Goal: Information Seeking & Learning: Check status

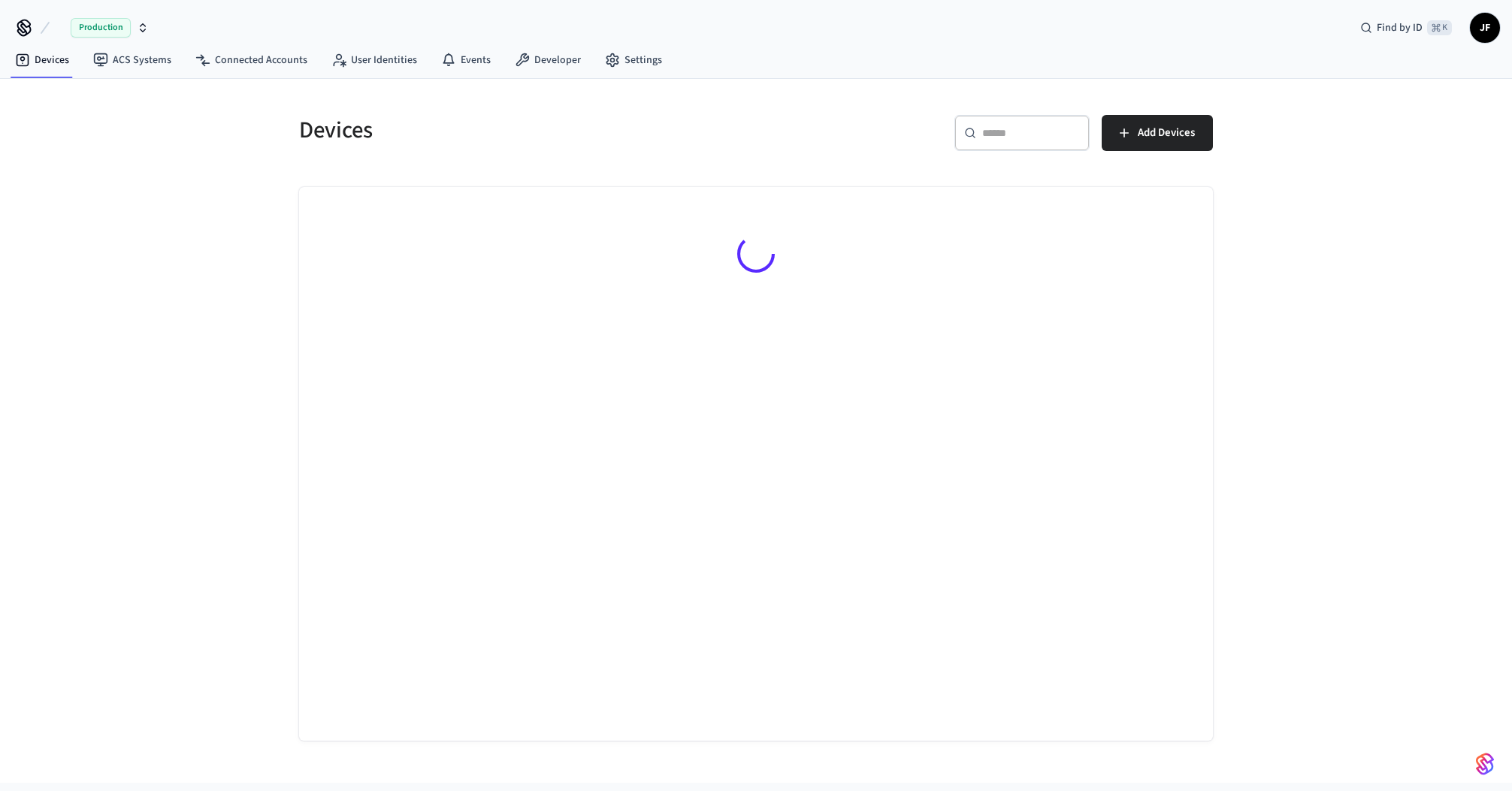
click at [63, 29] on button "Production" at bounding box center [103, 28] width 99 height 32
type input "******"
click at [54, 92] on div "Wodify Production" at bounding box center [121, 96] width 206 height 20
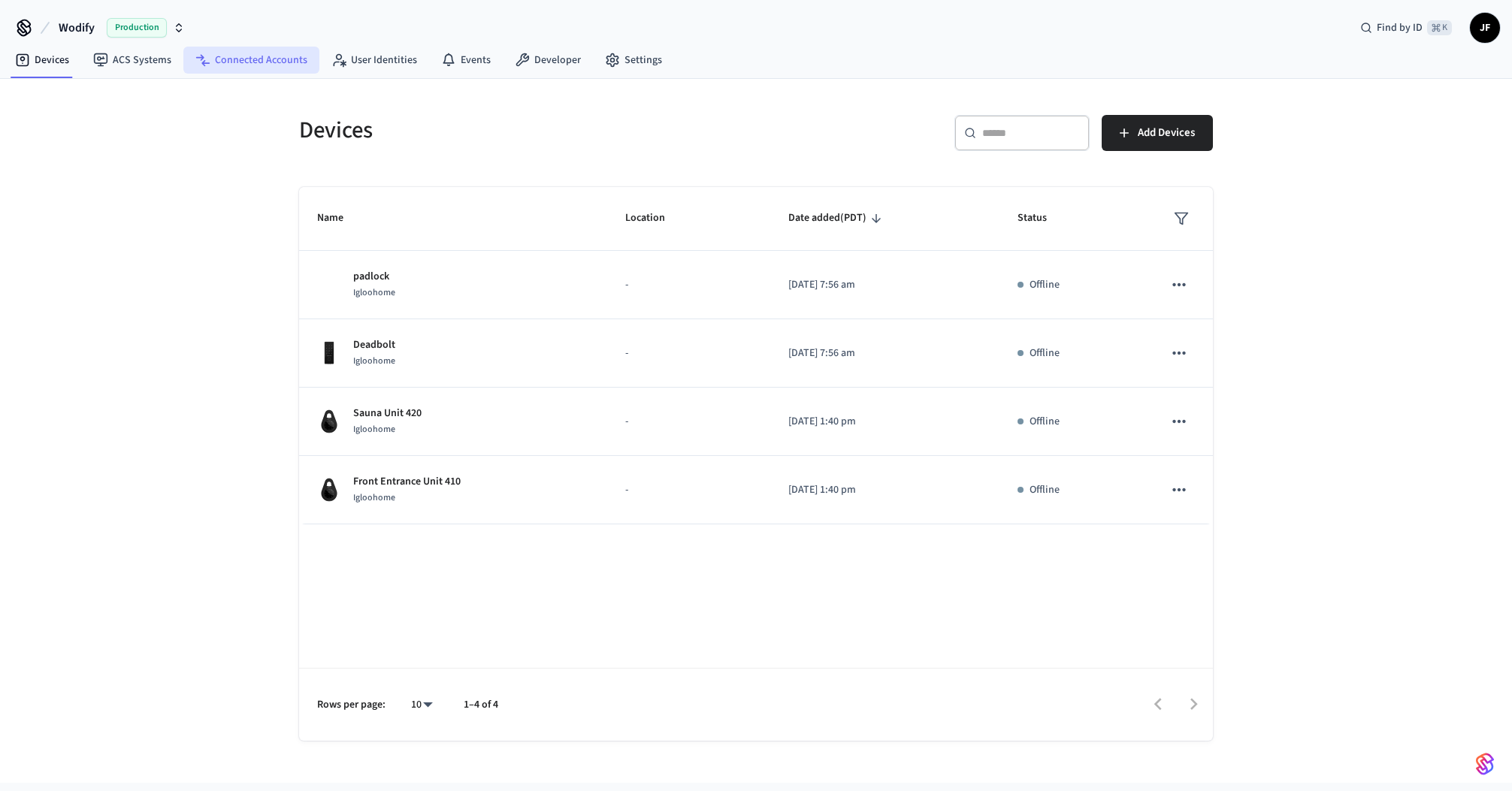
click at [240, 59] on link "Connected Accounts" at bounding box center [251, 59] width 136 height 27
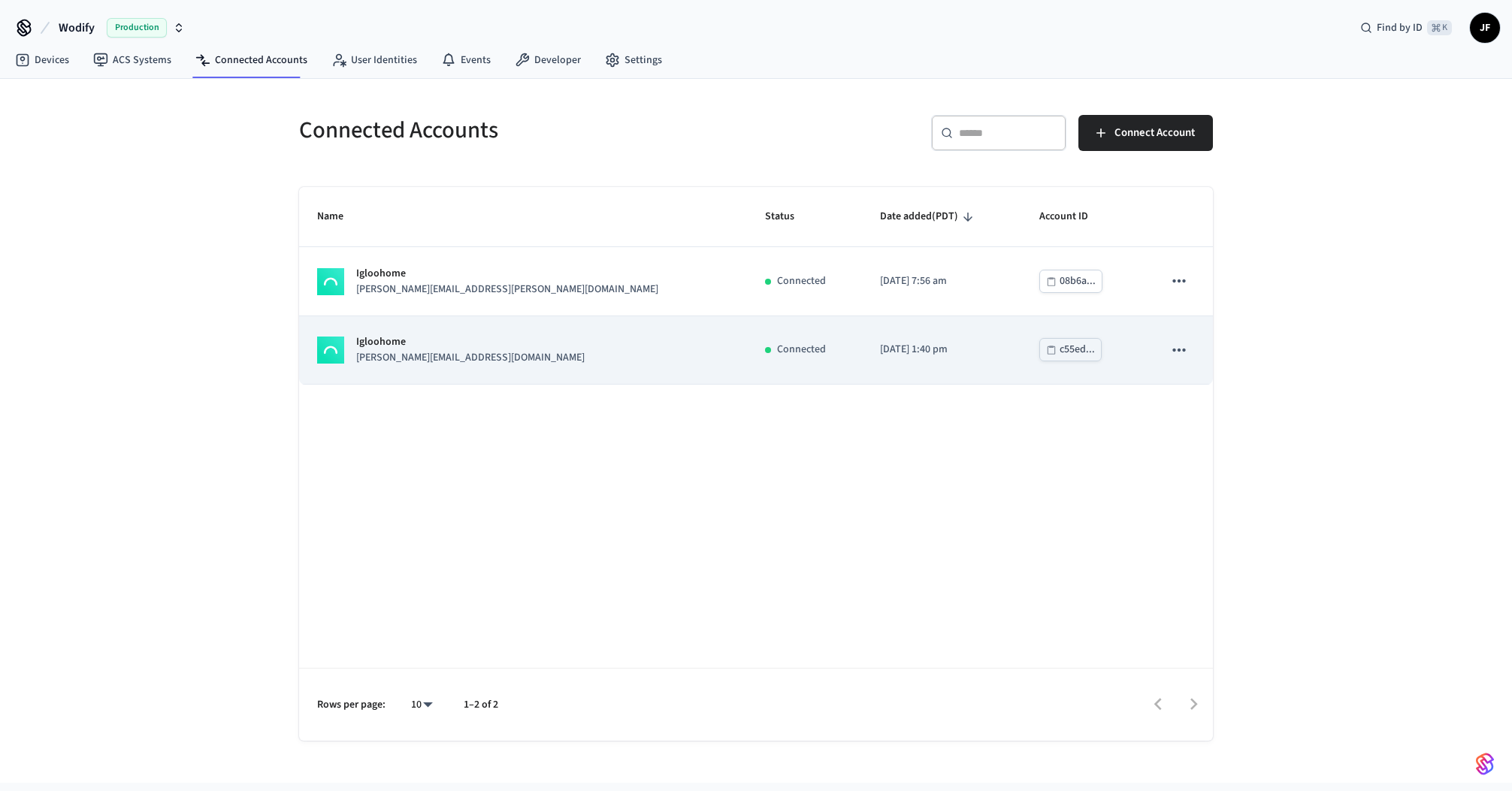
click at [747, 369] on td "Connected" at bounding box center [804, 350] width 115 height 68
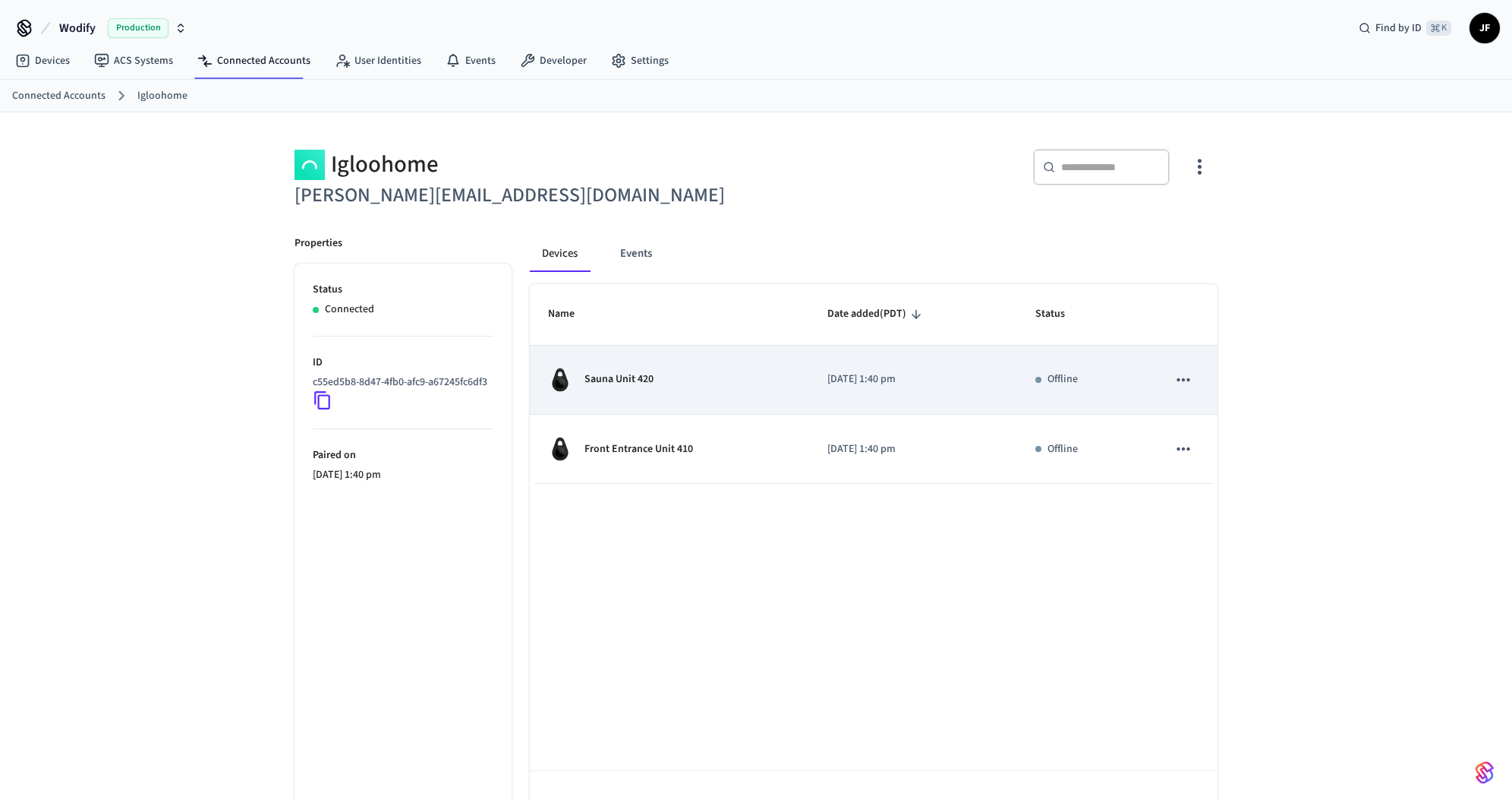
click at [679, 376] on div "Sauna Unit 420" at bounding box center [669, 380] width 243 height 25
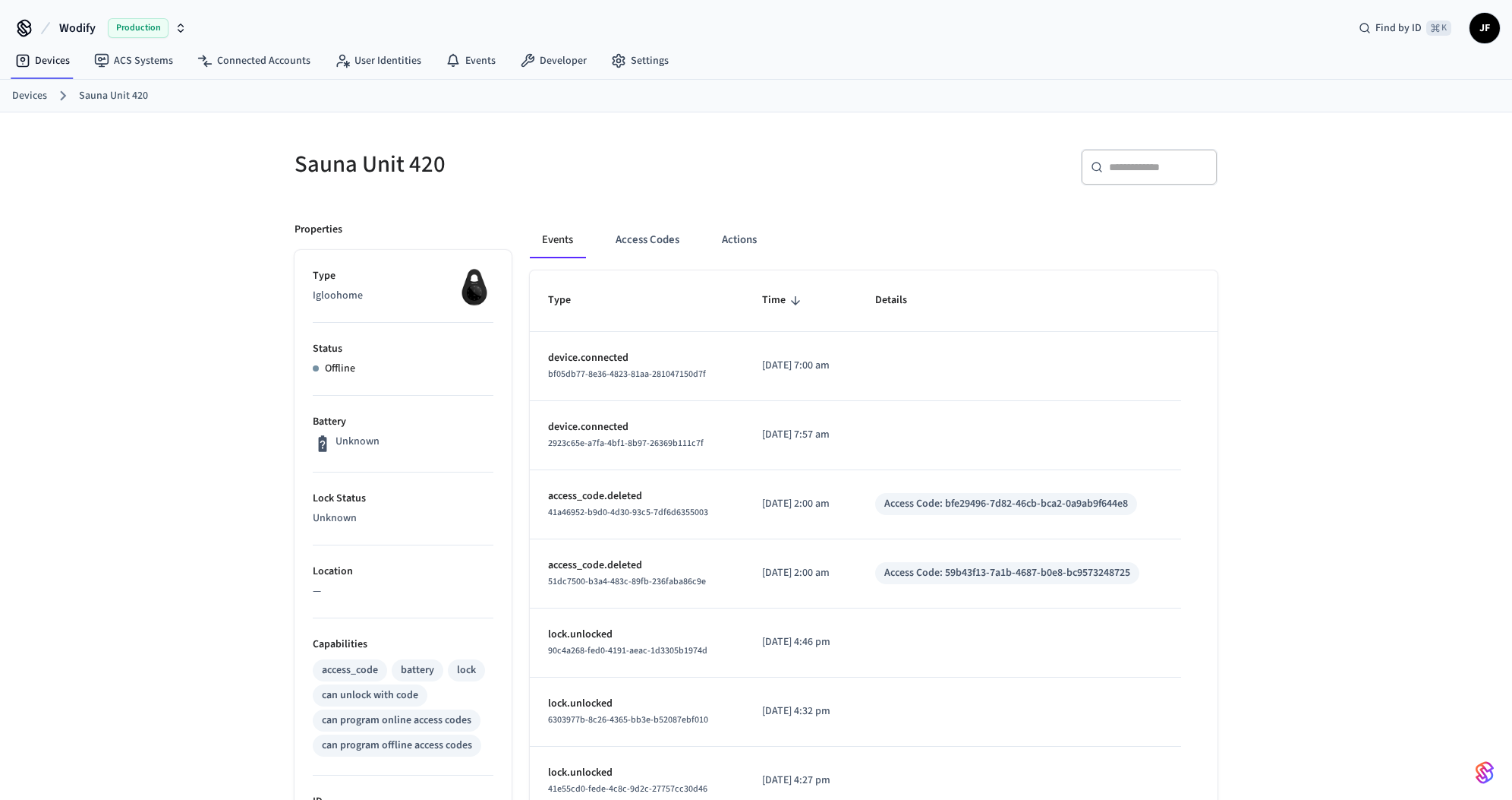
click at [734, 139] on div "Sauna Unit 420" at bounding box center [512, 164] width 471 height 67
click at [1158, 171] on input "text" at bounding box center [1158, 167] width 99 height 15
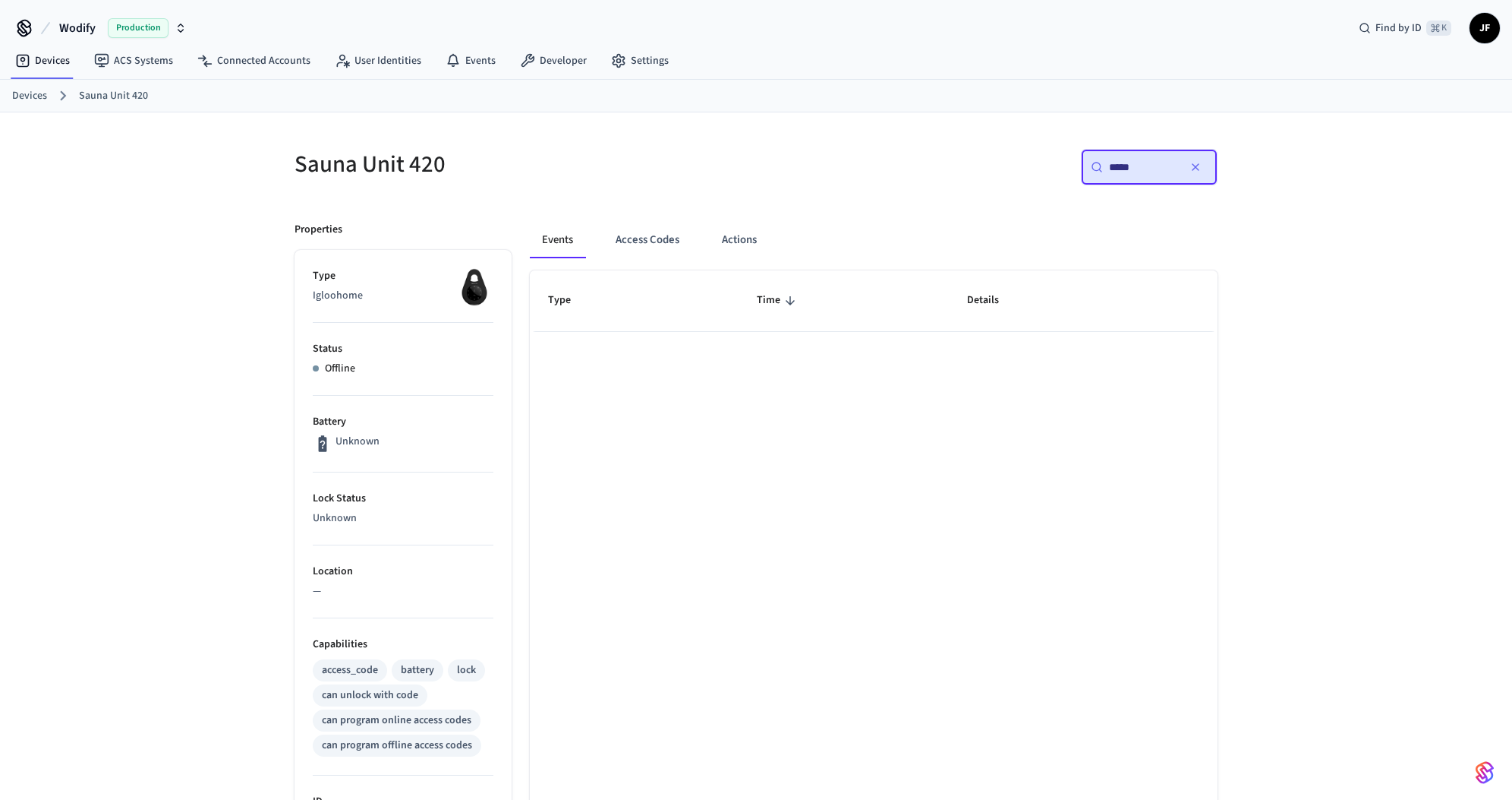
type input "******"
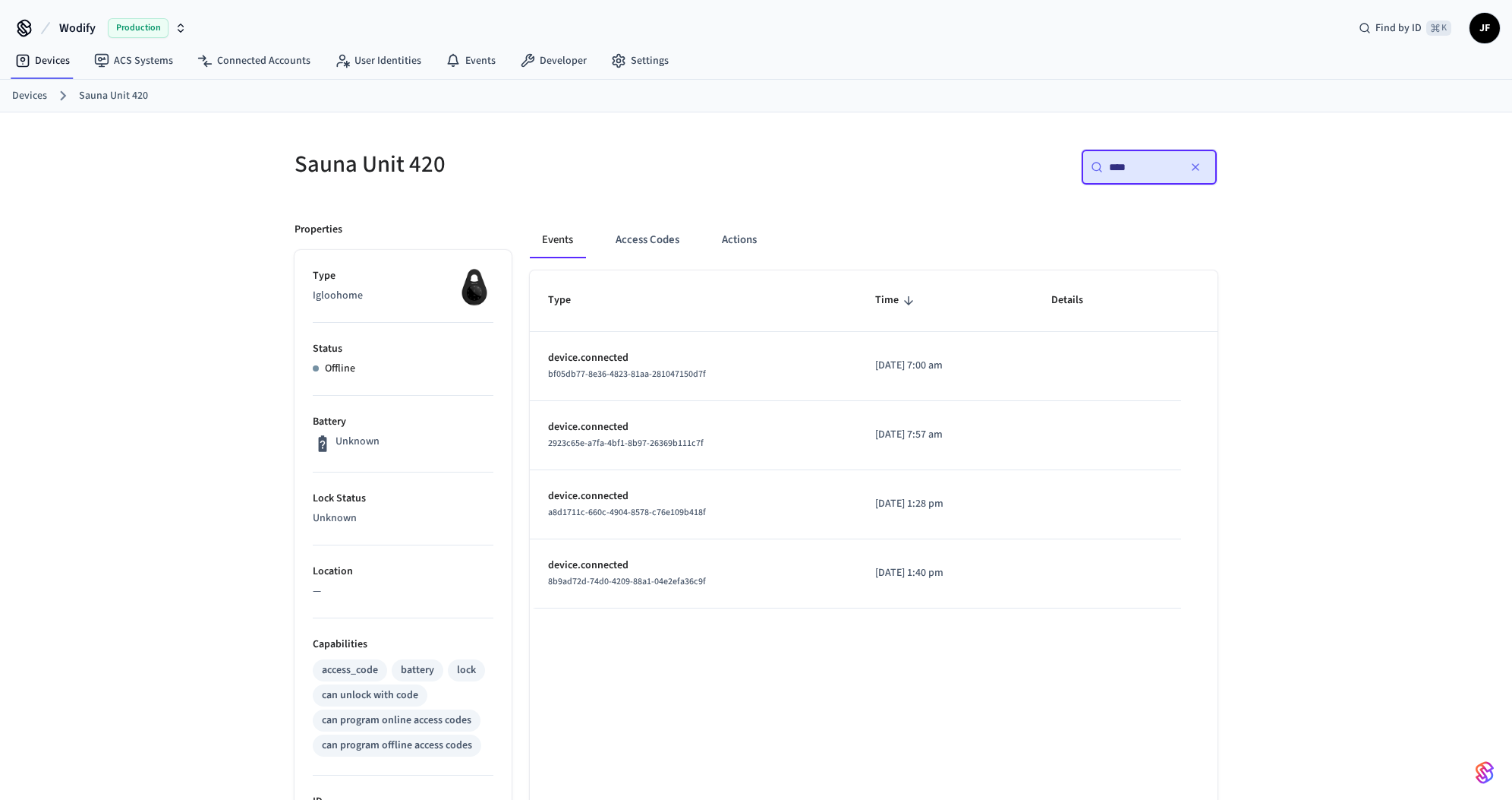
type input "*****"
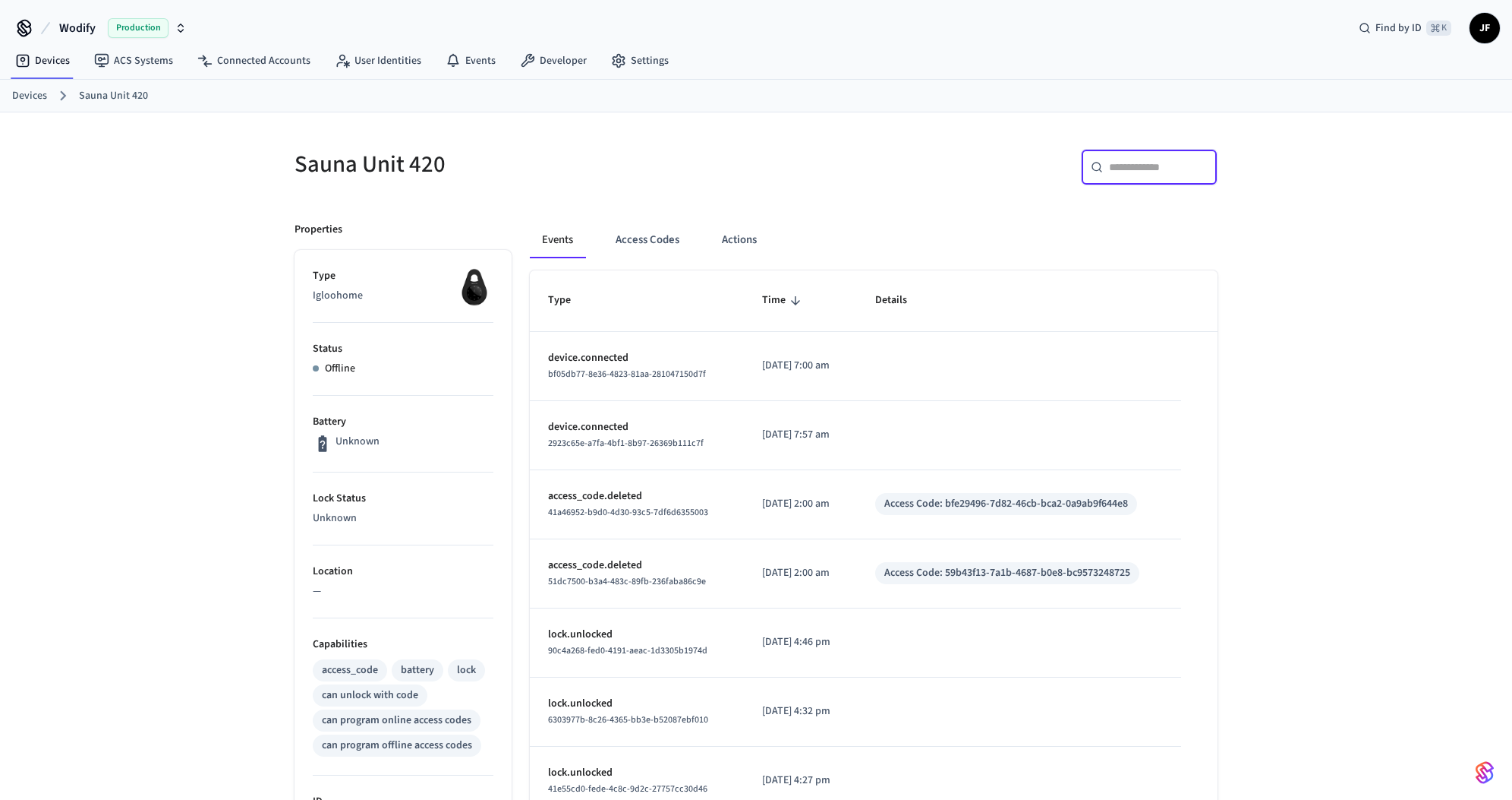
click at [924, 194] on div "​ ​" at bounding box center [991, 173] width 452 height 49
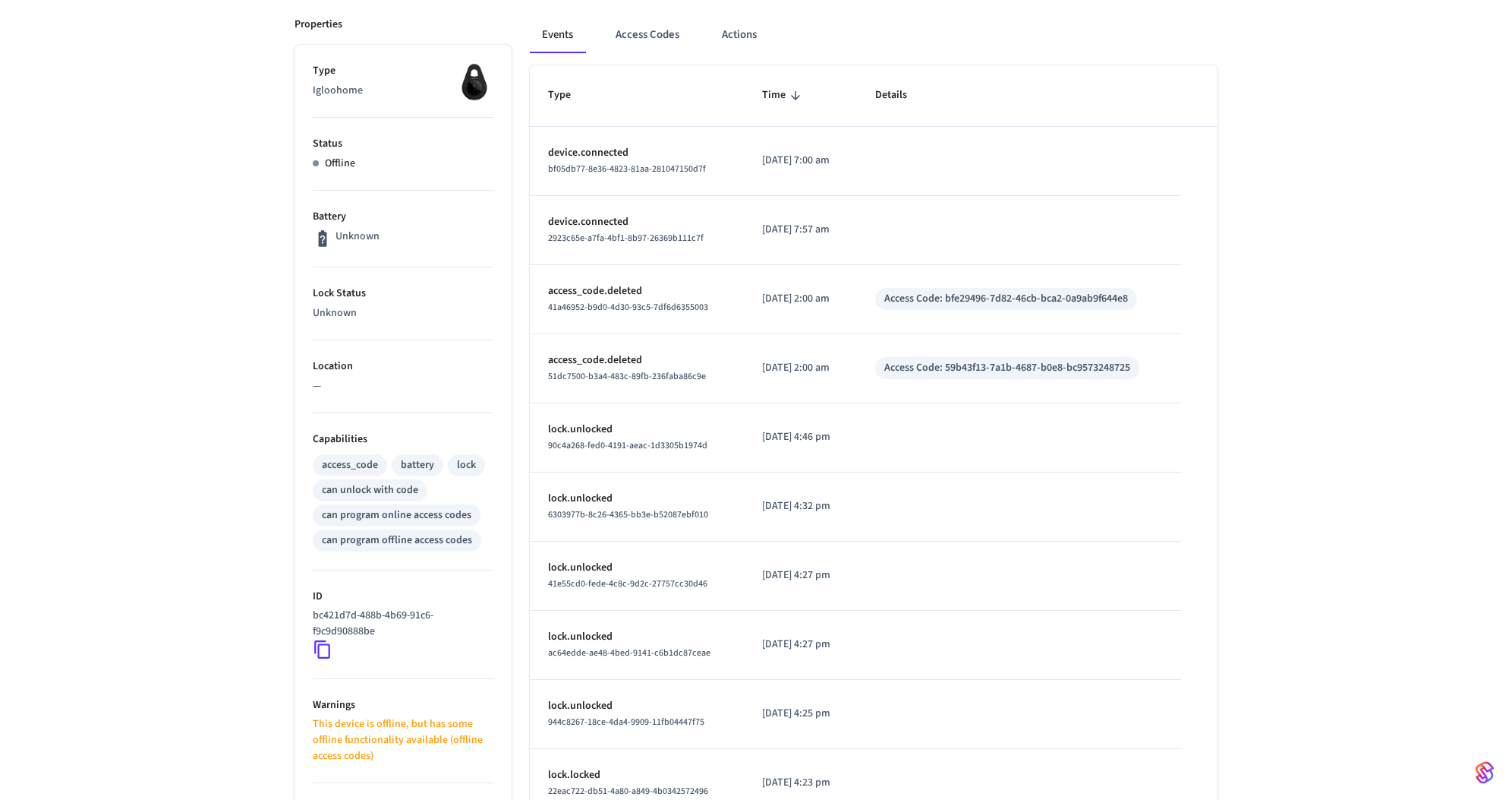
click at [323, 648] on icon at bounding box center [322, 649] width 20 height 20
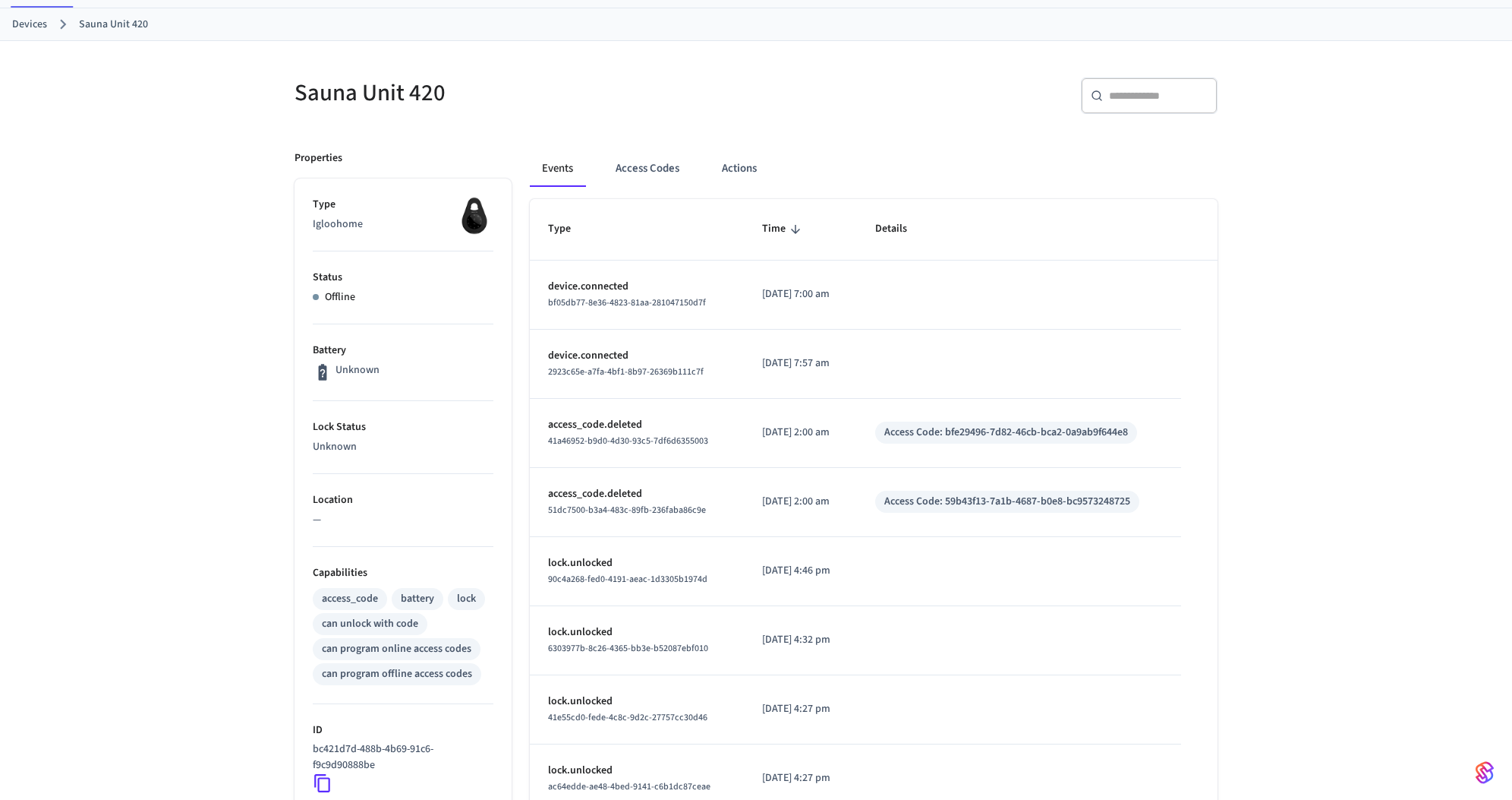
scroll to position [0, 0]
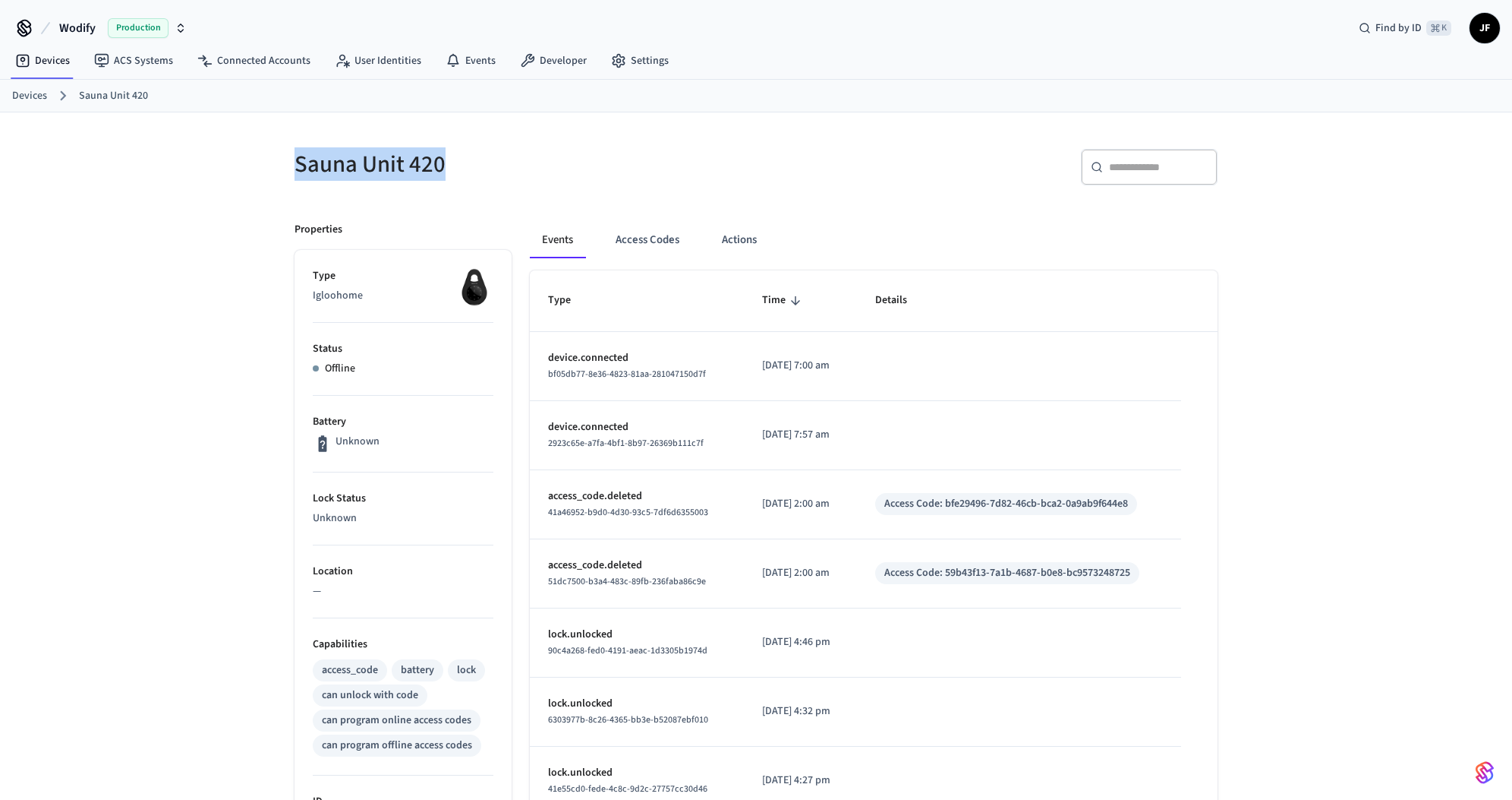
drag, startPoint x: 288, startPoint y: 172, endPoint x: 722, endPoint y: 184, distance: 434.2
click at [635, 174] on div "Sauna Unit 420" at bounding box center [512, 164] width 471 height 67
click at [475, 151] on h5 "Sauna Unit 420" at bounding box center [521, 165] width 452 height 31
drag, startPoint x: 364, startPoint y: 164, endPoint x: 264, endPoint y: 152, distance: 100.7
click at [263, 152] on div "Sauna Unit 420 ​ ​ Properties Type Igloohome Status Offline Battery Unknown Loc…" at bounding box center [756, 651] width 1512 height 1077
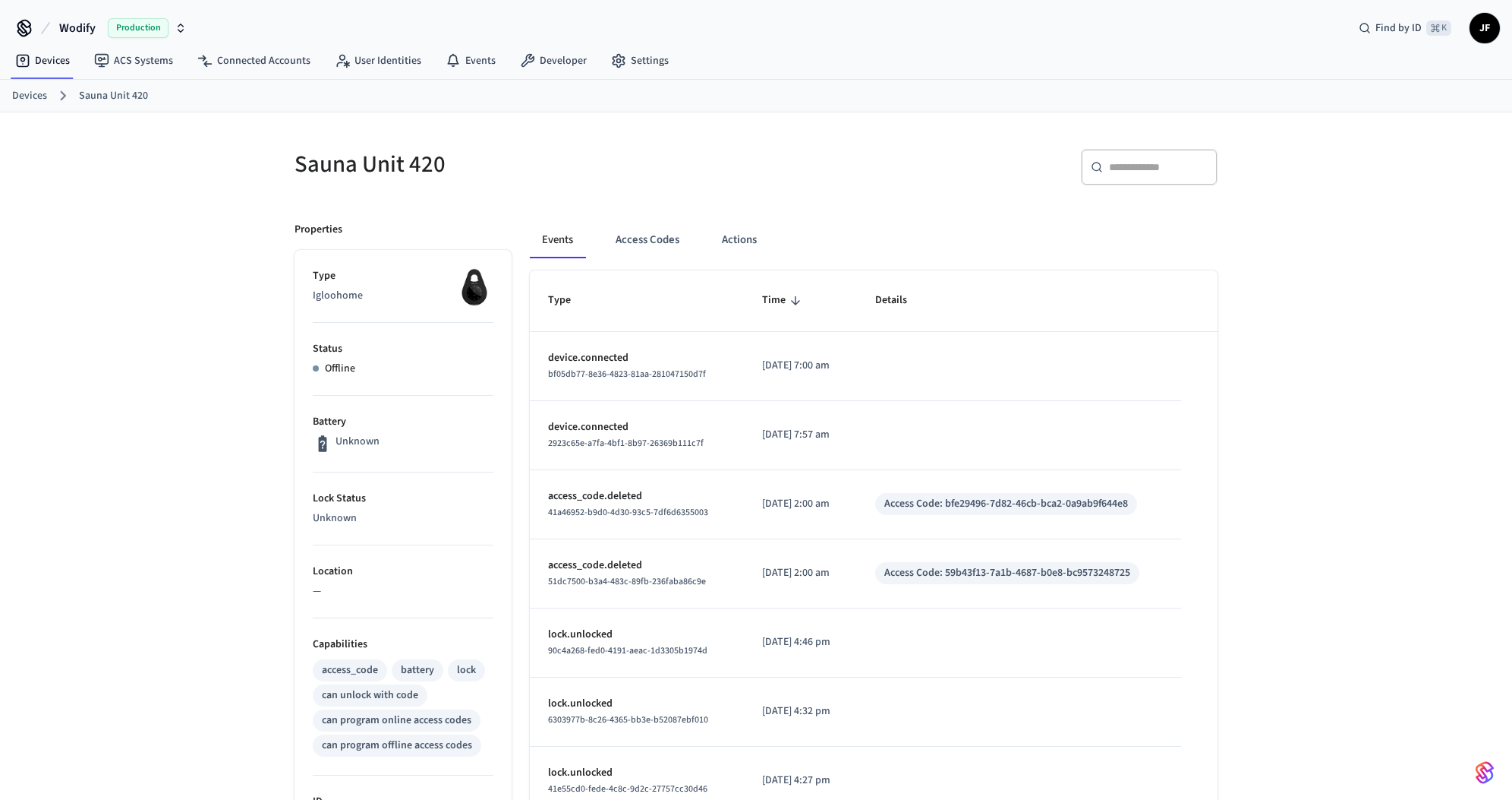
click at [280, 160] on div "Sauna Unit 420" at bounding box center [512, 164] width 471 height 67
drag, startPoint x: 268, startPoint y: 161, endPoint x: 489, endPoint y: 169, distance: 221.1
click at [489, 169] on div "Sauna Unit 420 ​ ​ Properties Type Igloohome Status Offline Battery Unknown Loc…" at bounding box center [756, 651] width 1512 height 1077
click at [485, 170] on h5 "Sauna Unit 420" at bounding box center [521, 165] width 452 height 31
click at [429, 174] on h5 "Sauna Unit 420" at bounding box center [521, 165] width 452 height 31
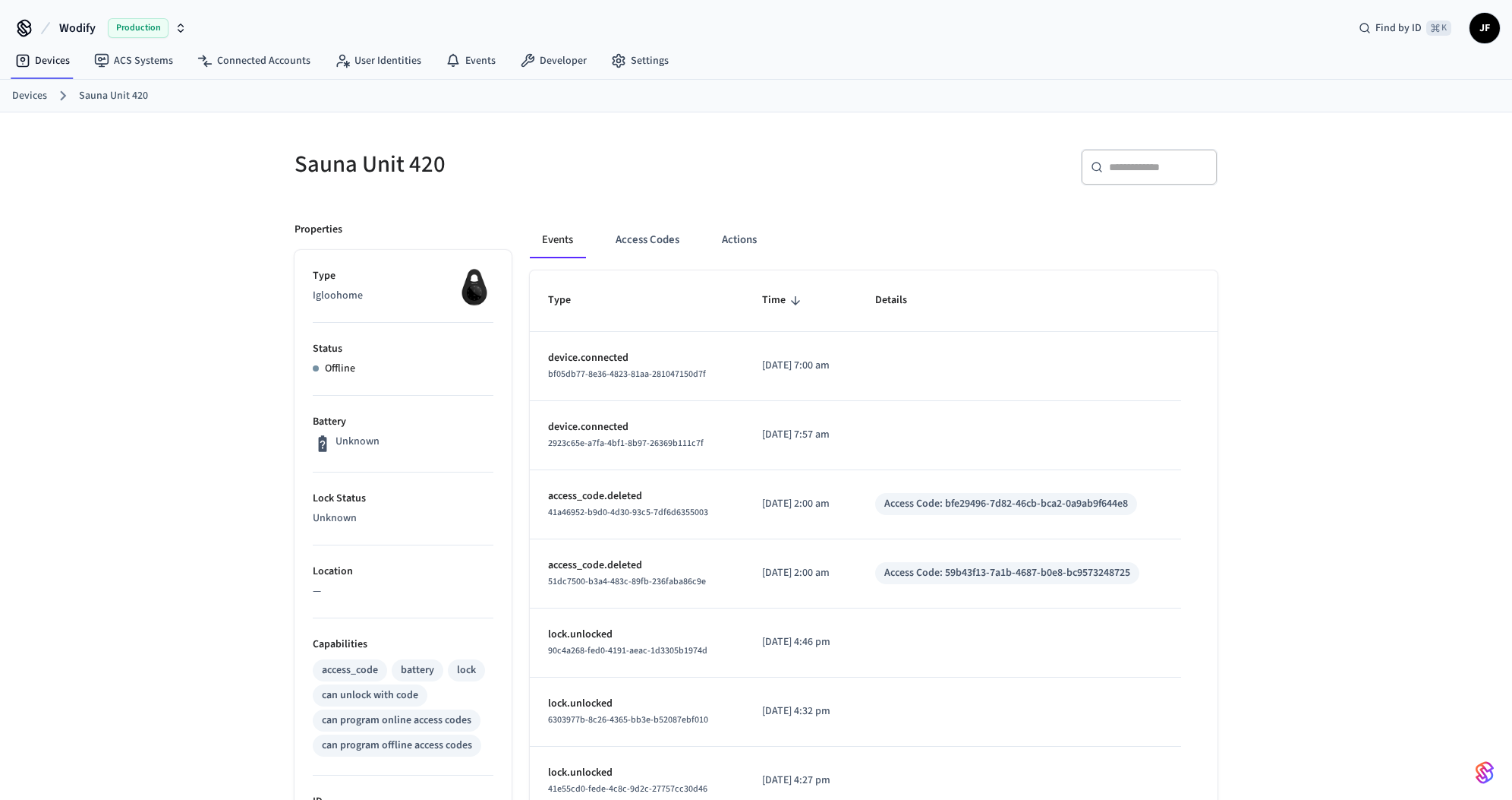
click at [429, 172] on h5 "Sauna Unit 420" at bounding box center [521, 165] width 452 height 31
click at [322, 162] on h5 "Sauna Unit 420" at bounding box center [521, 165] width 452 height 31
click at [954, 76] on div "Devices ACS Systems Connected Accounts User Identities Events Developer Settings" at bounding box center [756, 62] width 1512 height 35
click at [845, 200] on div "Sauna Unit 420 ​ ​ Properties Type Igloohome Status Offline Battery Unknown Loc…" at bounding box center [756, 660] width 948 height 1059
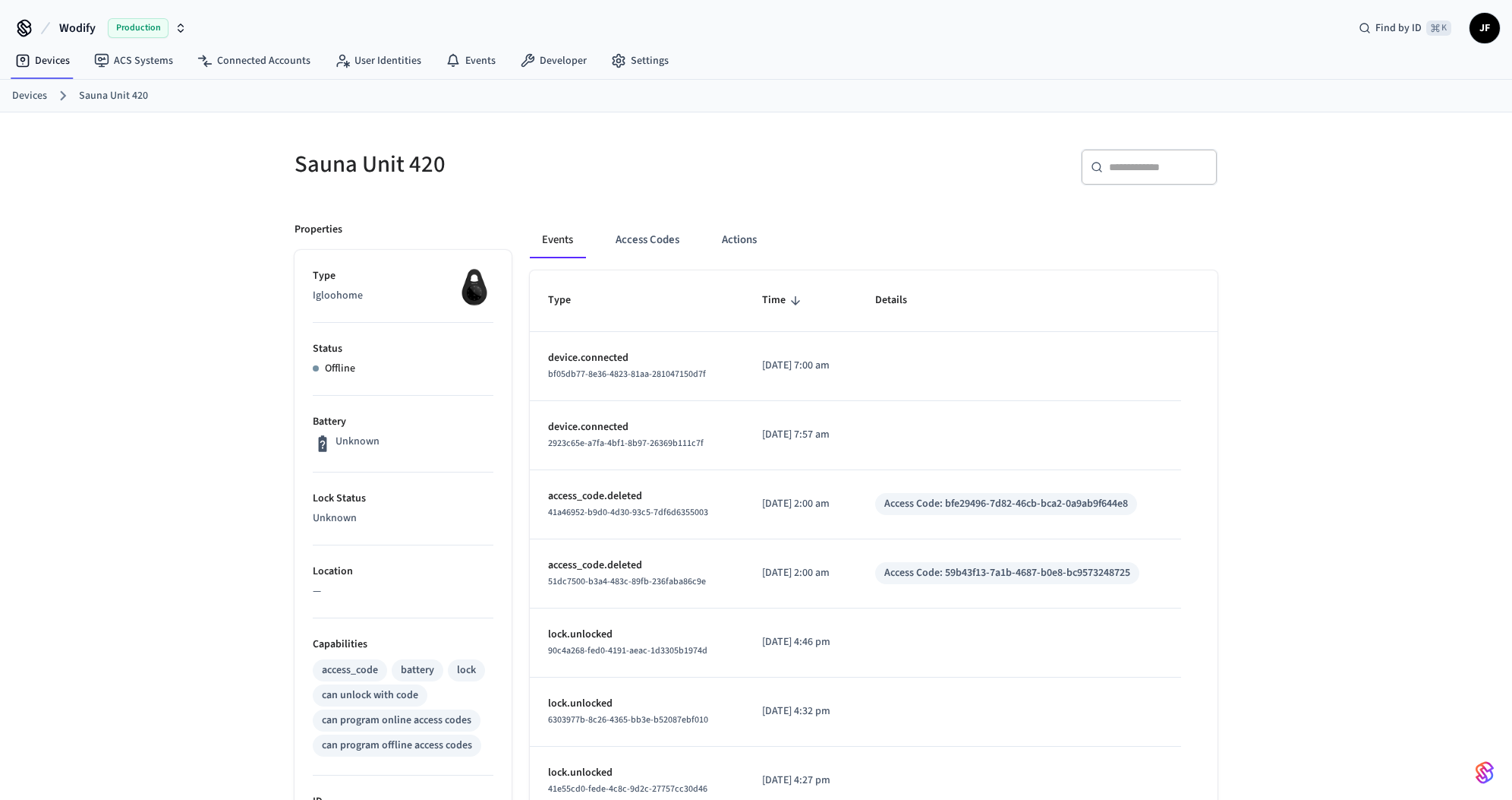
click at [1119, 45] on div "Devices ACS Systems Connected Accounts User Identities Events Developer Settings" at bounding box center [756, 62] width 1512 height 35
click at [712, 181] on div "Sauna Unit 420" at bounding box center [512, 164] width 471 height 67
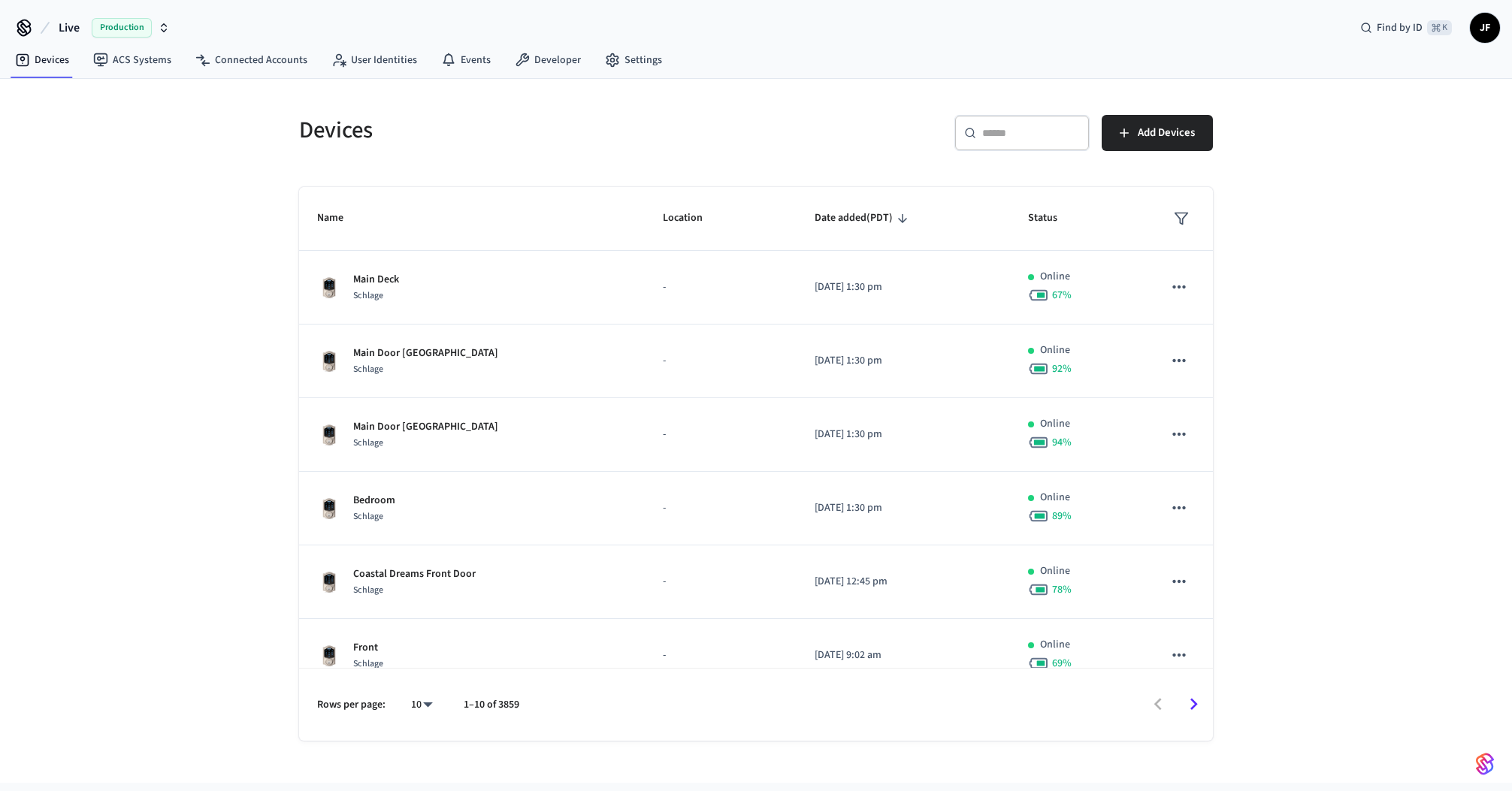
click at [58, 24] on button "Live Production" at bounding box center [114, 28] width 121 height 32
type input "******"
click at [55, 90] on span "Gymdesk - Production" at bounding box center [69, 96] width 101 height 15
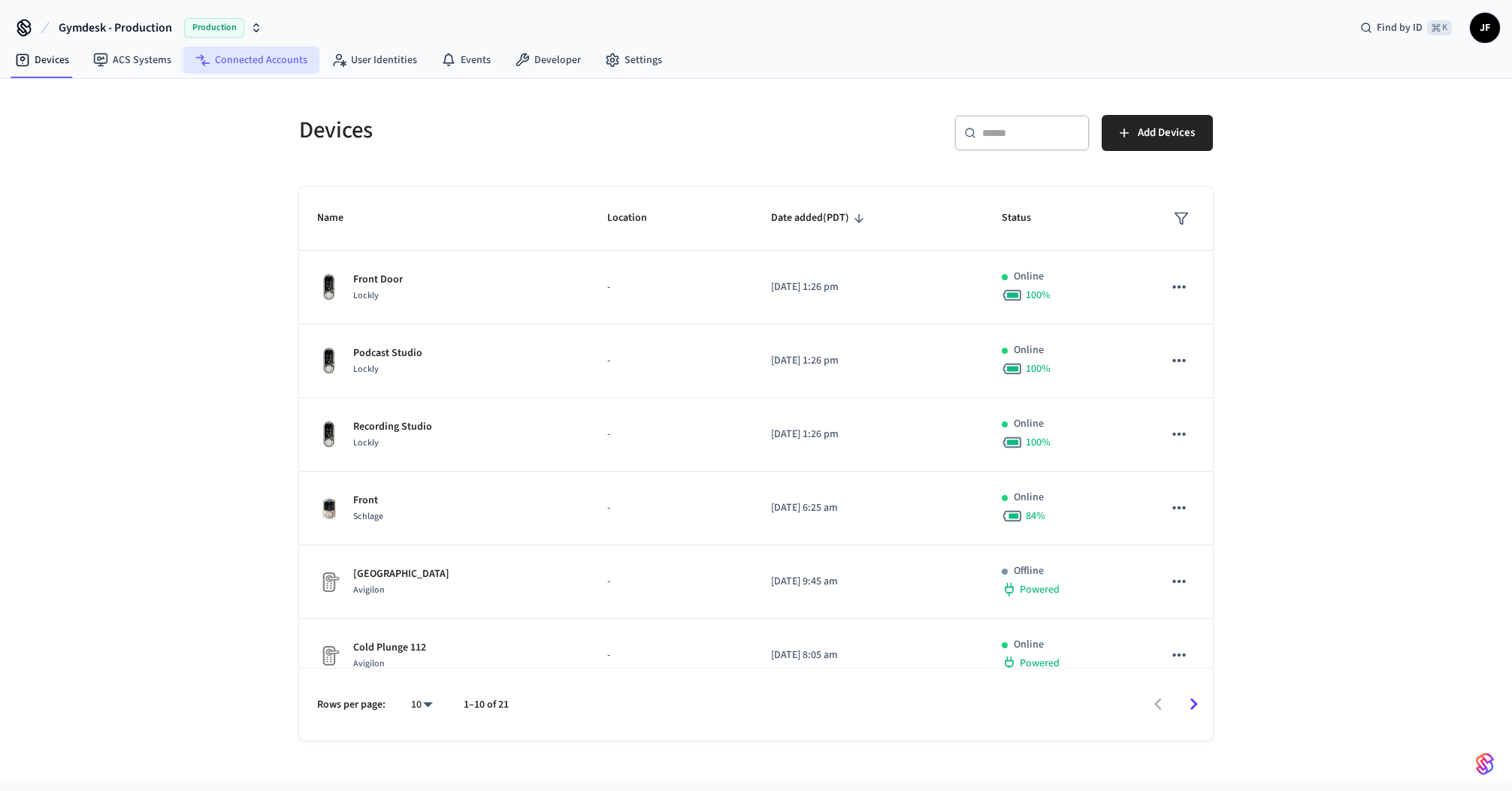
click at [239, 65] on link "Connected Accounts" at bounding box center [251, 59] width 136 height 27
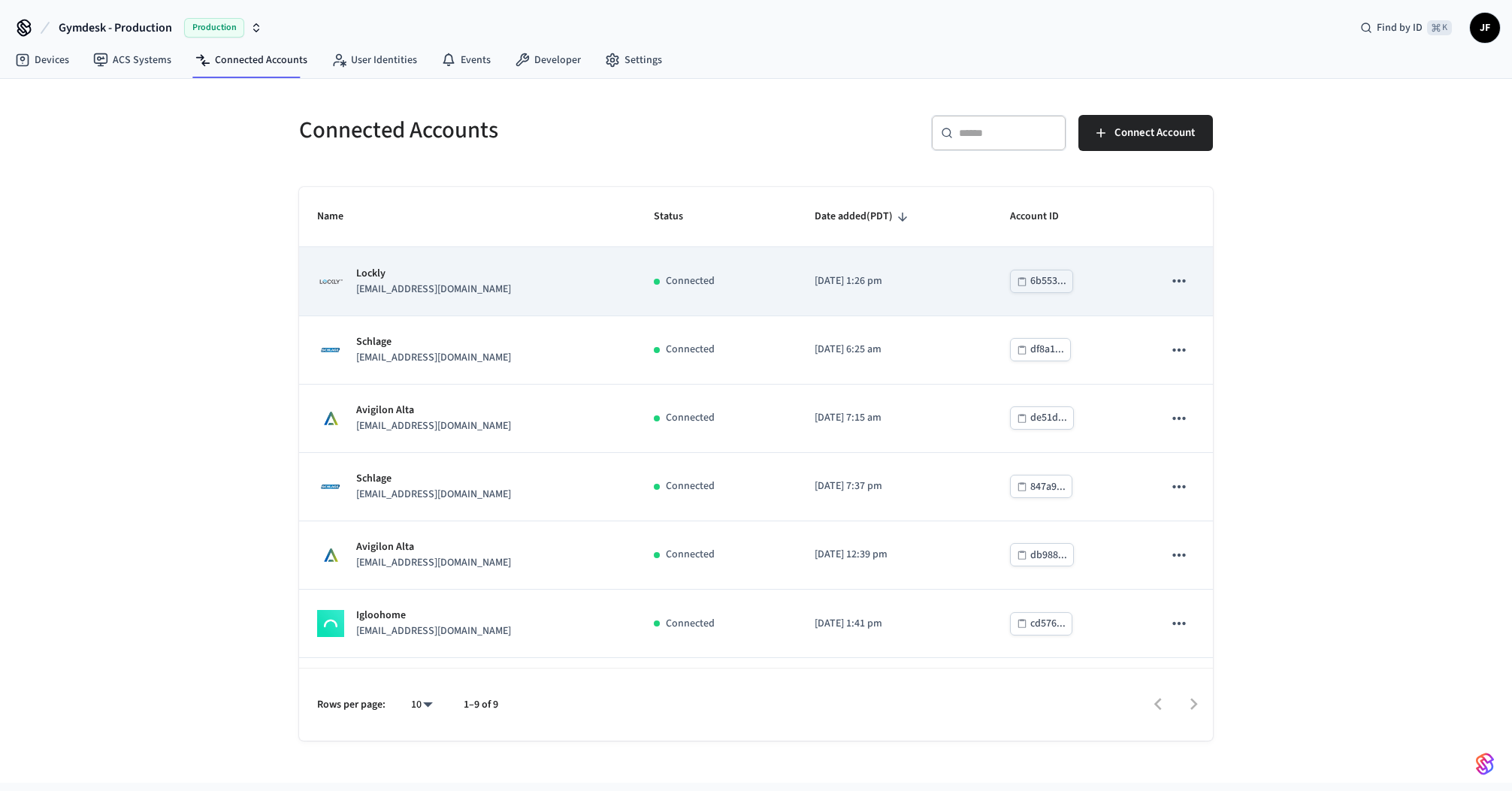
click at [488, 285] on p "support@beforeandaftersoundlab.com" at bounding box center [433, 289] width 155 height 15
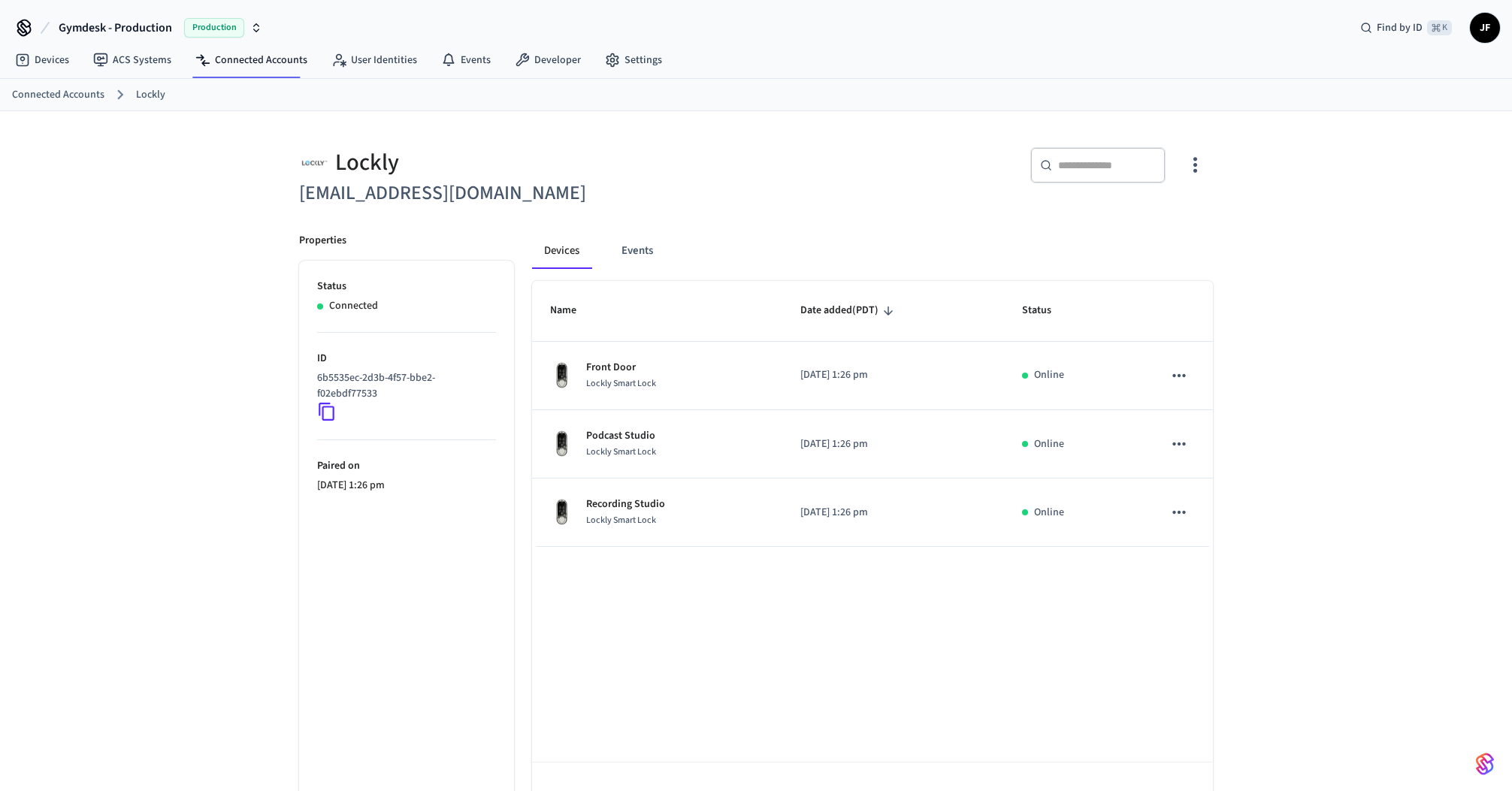
drag, startPoint x: 638, startPoint y: 189, endPoint x: 383, endPoint y: 191, distance: 255.0
click at [383, 191] on h6 "support@beforeandaftersoundlab.com" at bounding box center [523, 194] width 448 height 31
copy h6 "beforeandaftersoundlab.com"
click at [94, 85] on ol "Connected Accounts Lockly" at bounding box center [762, 94] width 1500 height 20
click at [81, 92] on link "Connected Accounts" at bounding box center [58, 94] width 92 height 15
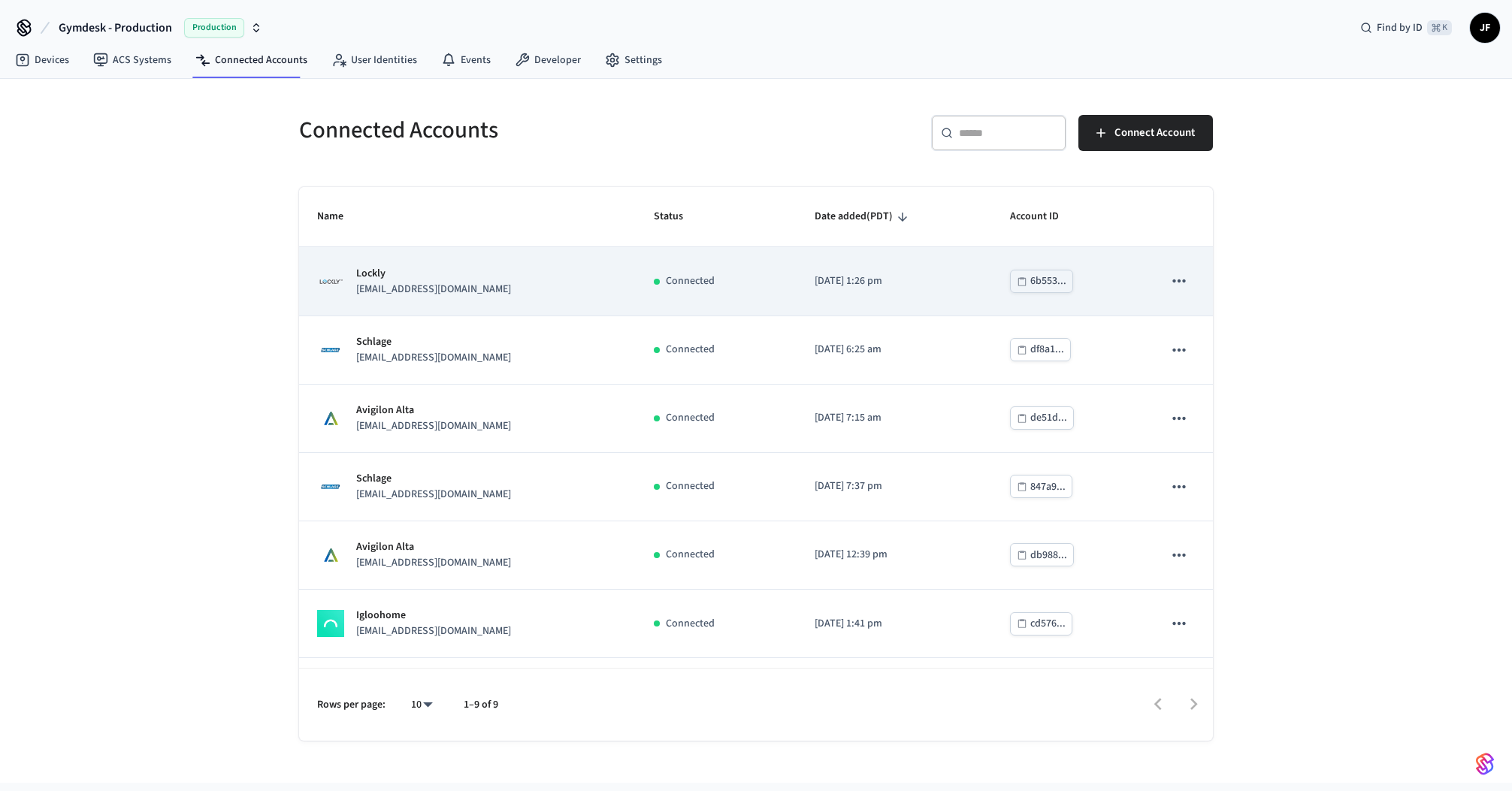
scroll to position [193, 0]
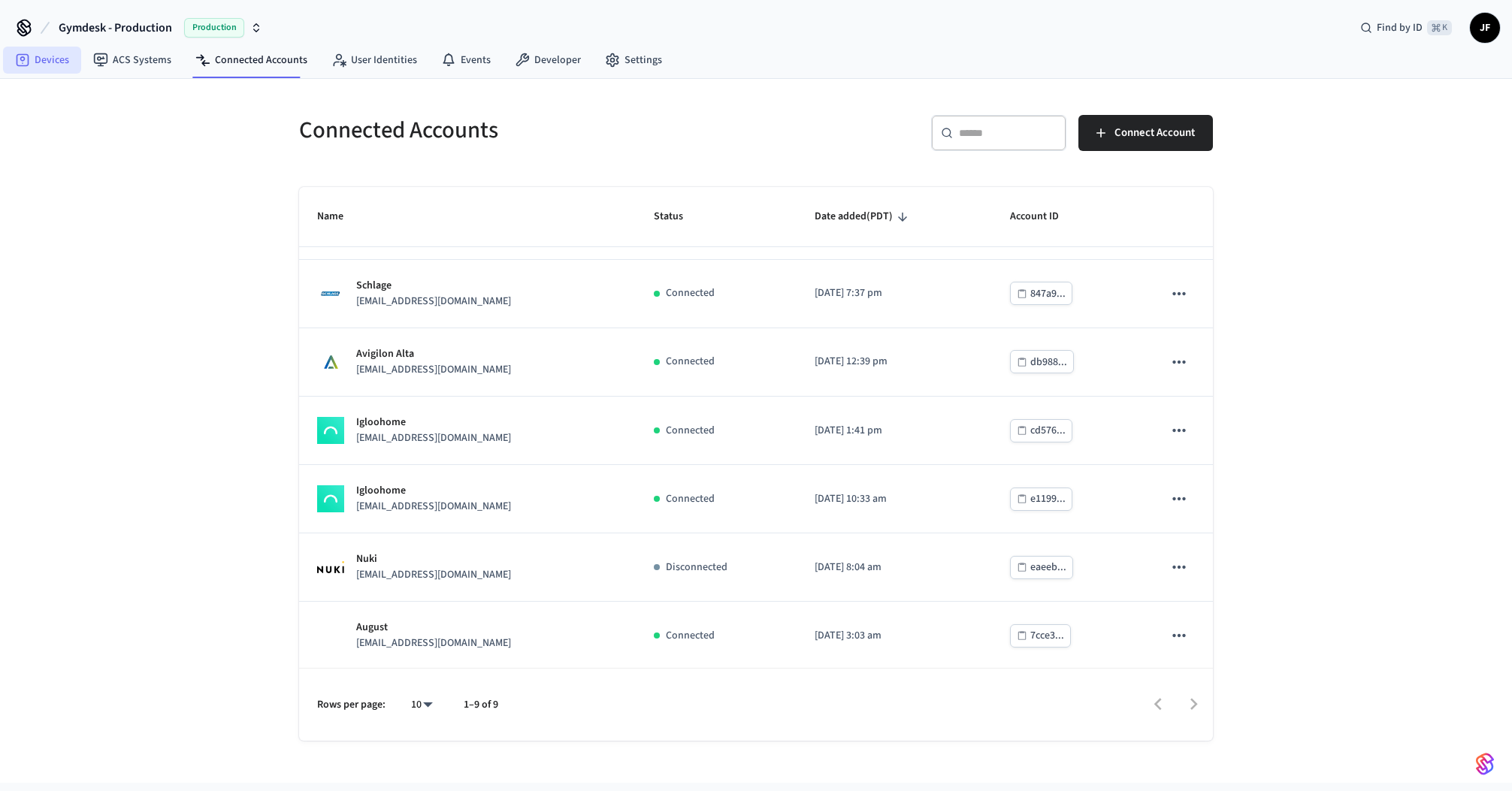
click at [33, 65] on link "Devices" at bounding box center [42, 59] width 78 height 27
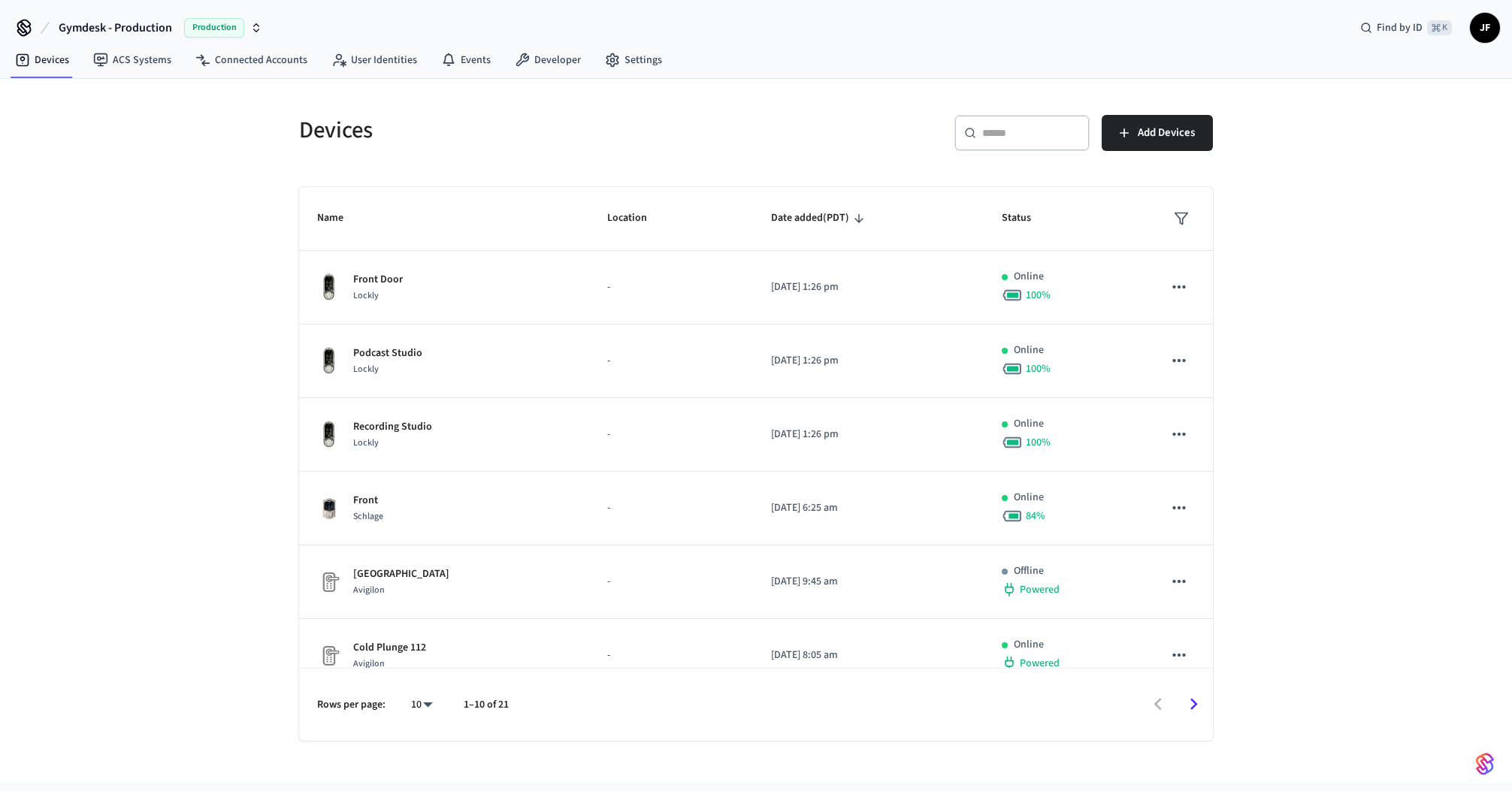
click at [423, 708] on body "Gymdesk - Production Production Find by ID ⌘ K JF Devices ACS Systems Connected…" at bounding box center [756, 414] width 1512 height 828
click at [423, 701] on li "100" at bounding box center [415, 708] width 40 height 41
type input "***"
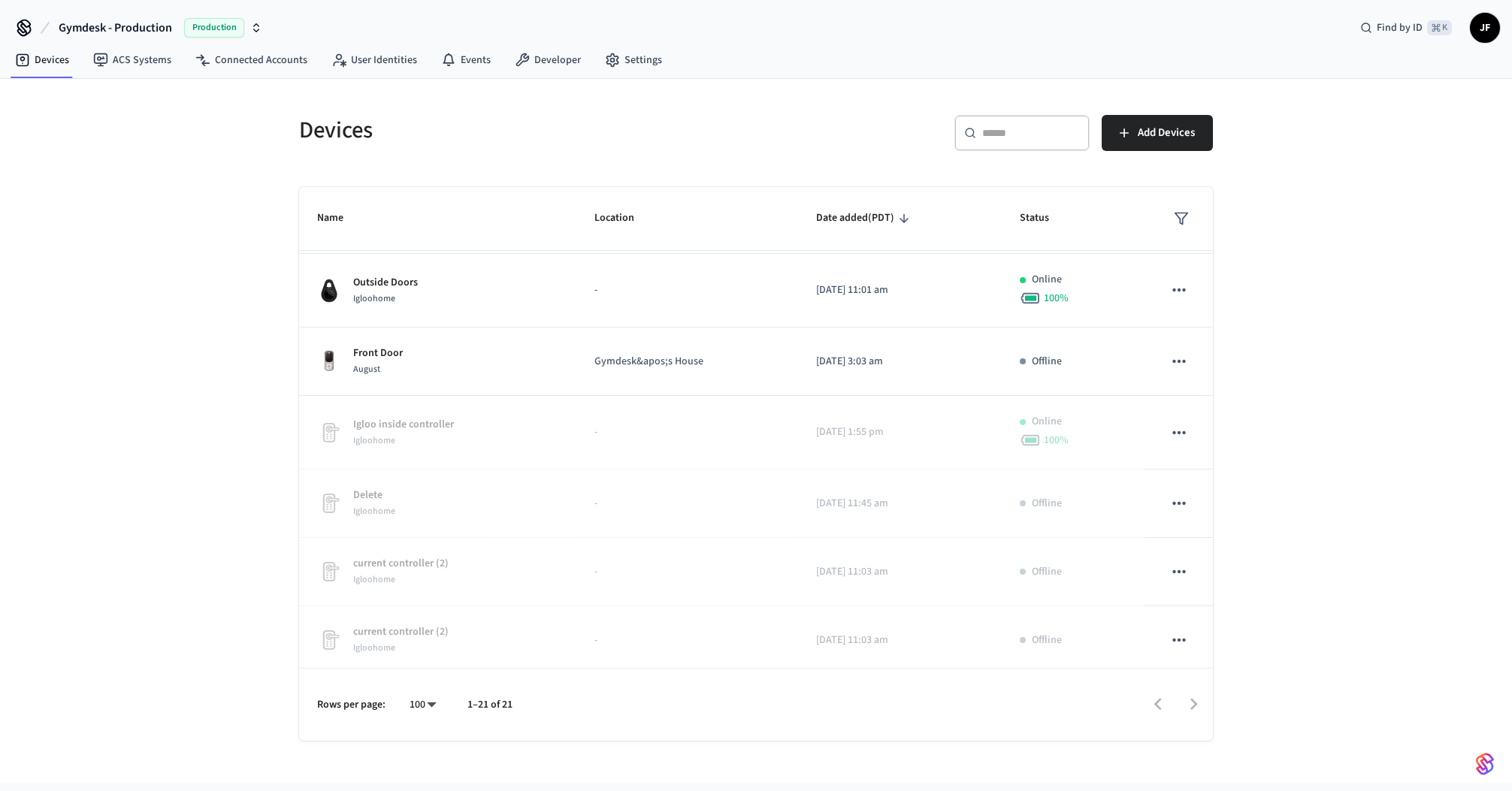
scroll to position [1016, 0]
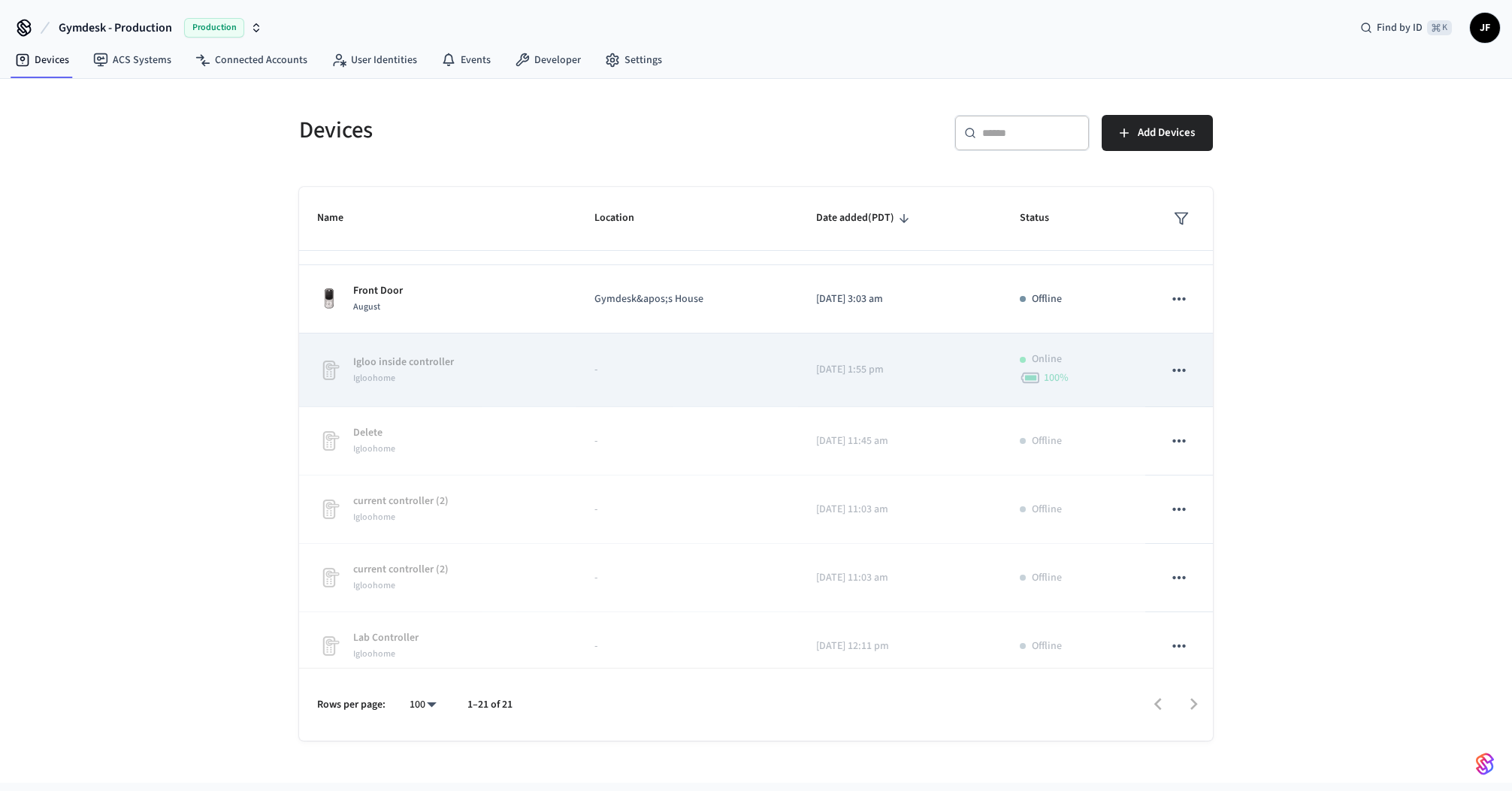
click at [1187, 369] on icon "sticky table" at bounding box center [1179, 370] width 20 height 20
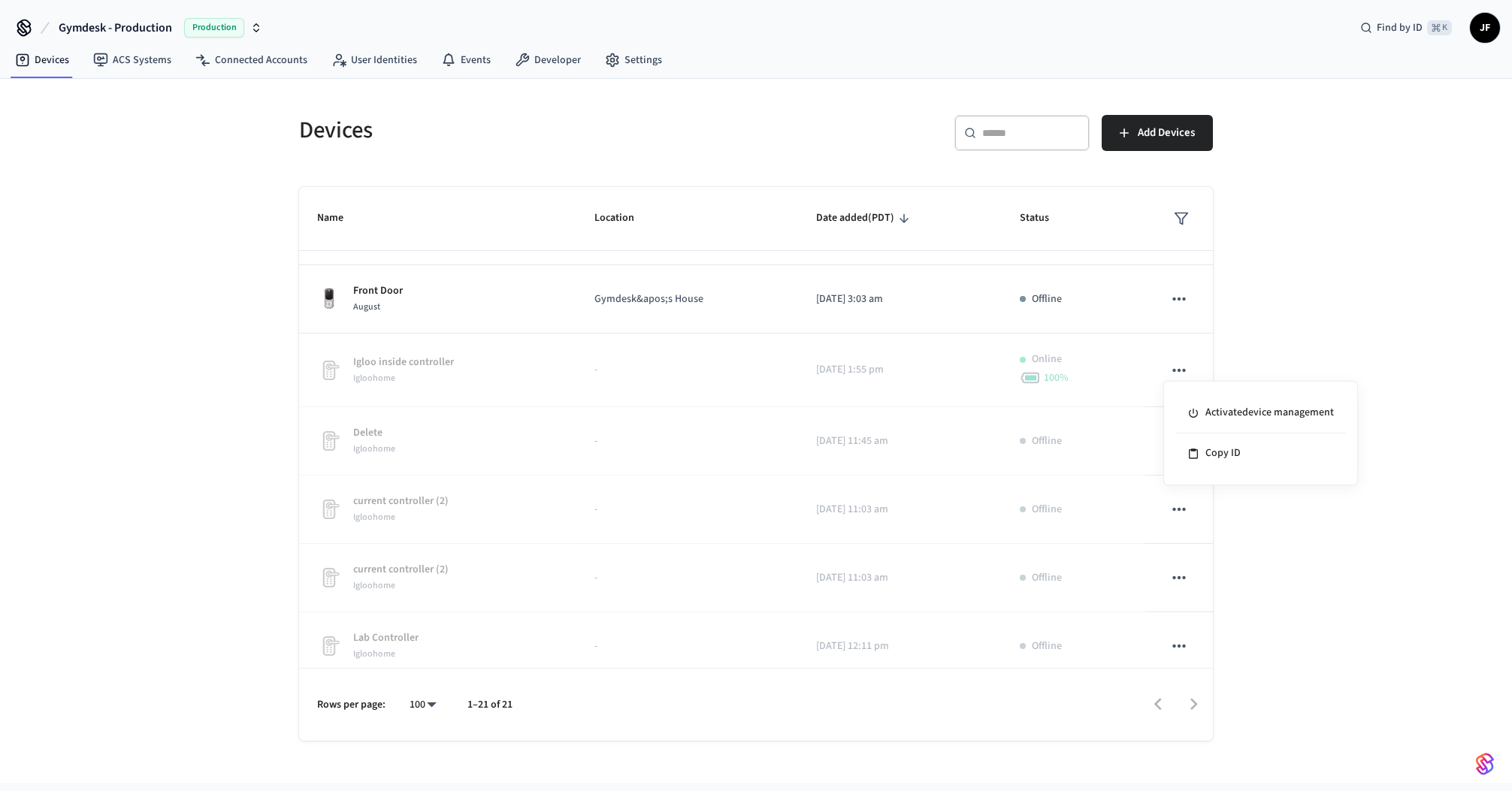
click at [1337, 279] on div at bounding box center [756, 396] width 1512 height 791
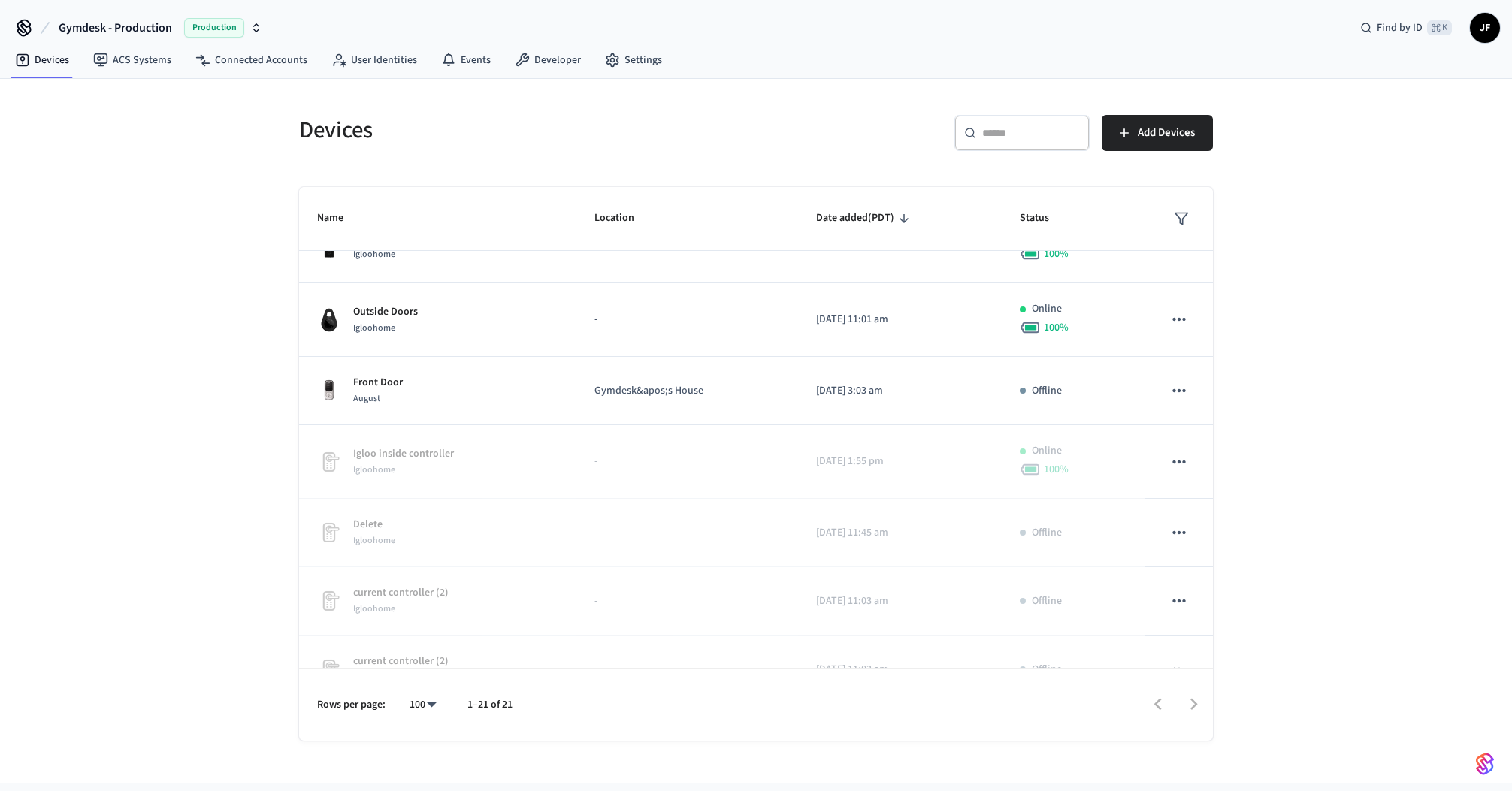
scroll to position [922, 0]
click at [233, 436] on div "Devices ​ ​ Add Devices Name Location Date added (PDT) Status Front Door Lockly…" at bounding box center [756, 430] width 1512 height 704
click at [833, 90] on div "Devices ​ ​ Add Devices Name Location Date added (PDT) Status Front Door Lockly…" at bounding box center [756, 409] width 962 height 662
click at [66, 24] on span "Gymdesk - Production" at bounding box center [115, 28] width 113 height 18
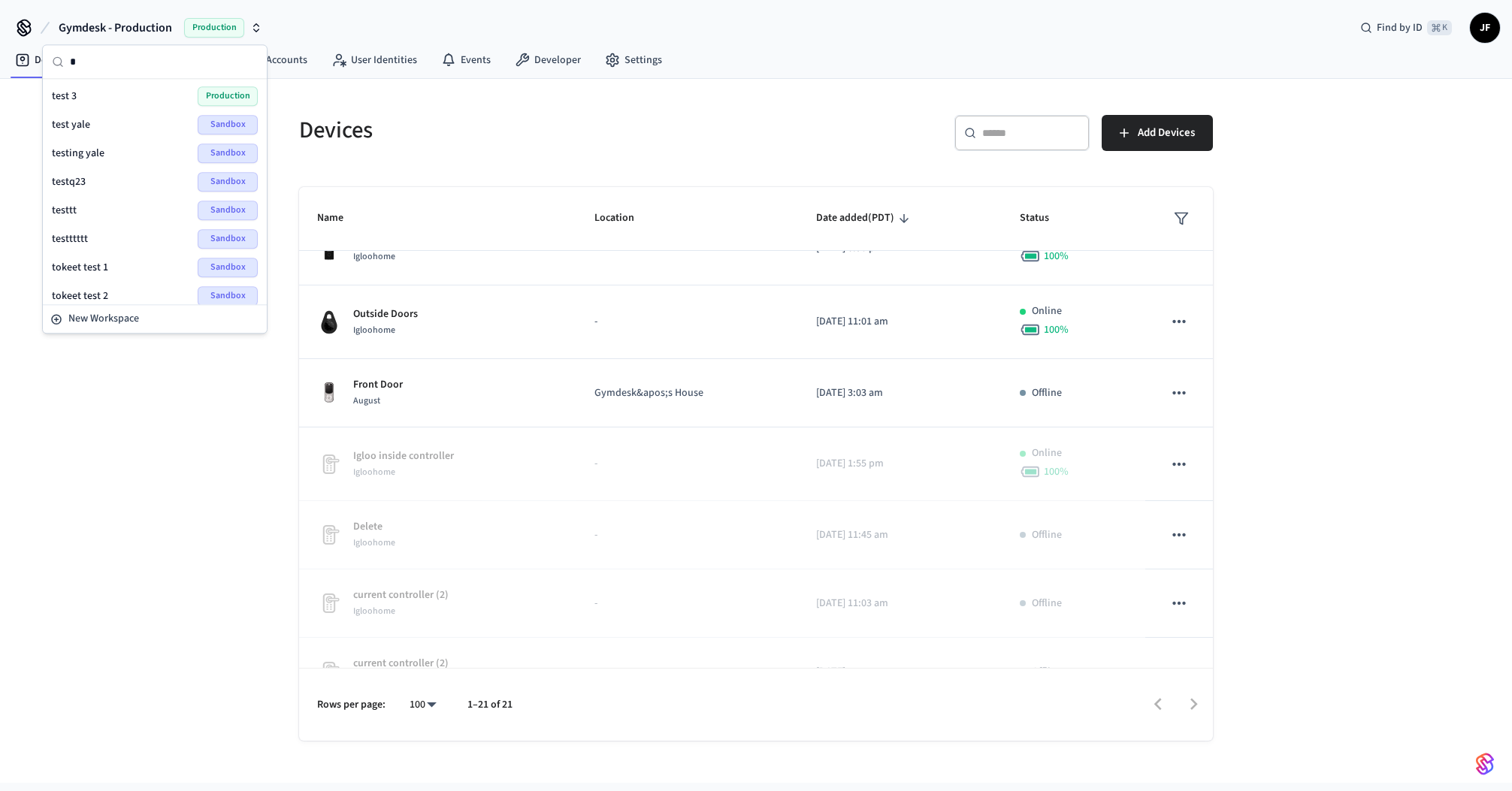
scroll to position [142, 0]
type input "****"
click at [684, 111] on div "Devices" at bounding box center [514, 129] width 466 height 66
